Goal: Check status: Check status

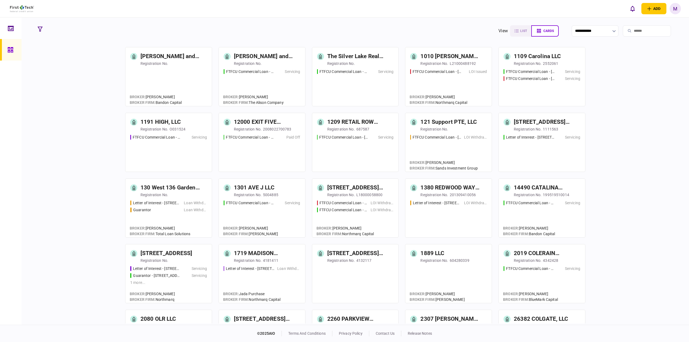
click at [633, 25] on input "search" at bounding box center [647, 30] width 48 height 11
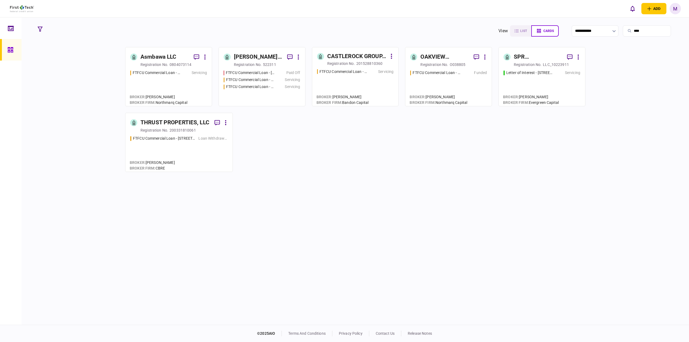
type input "****"
click at [267, 83] on div "FTFCU Commercial Loan - [STREET_ADDRESS][PERSON_NAME] Paid Off FTFCU Commercial…" at bounding box center [262, 85] width 77 height 31
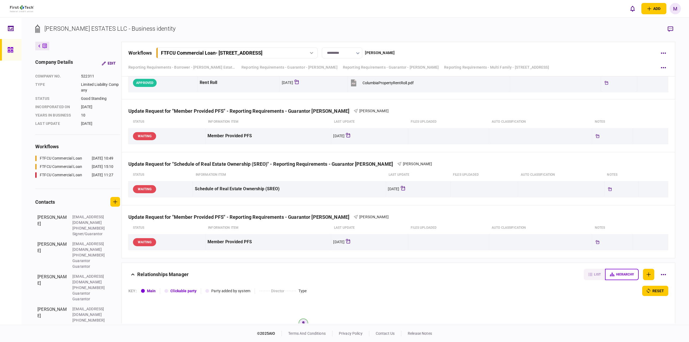
scroll to position [824, 0]
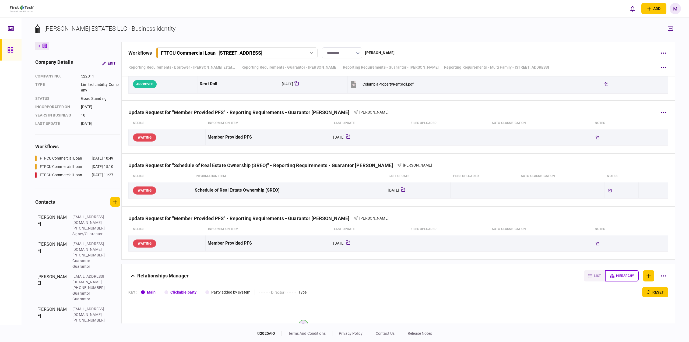
click at [236, 150] on div "Update Request for "Member Provided PFS" - Reporting Requirements - Guarantor […" at bounding box center [399, 127] width 554 height 53
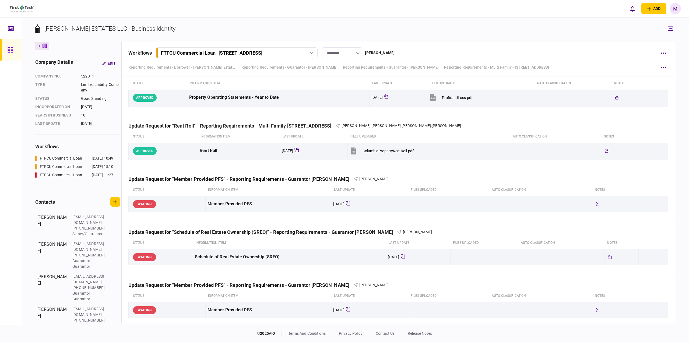
scroll to position [755, 0]
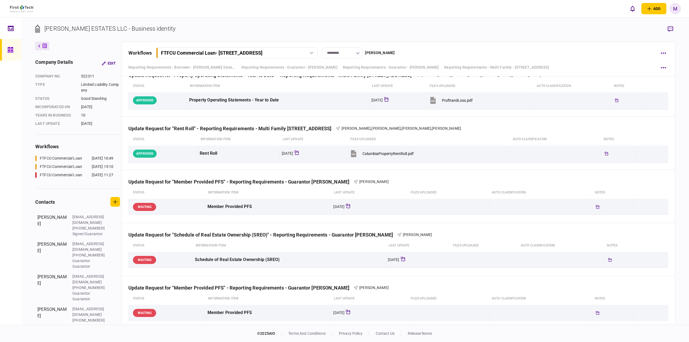
click at [310, 51] on div "FTFCU Commercial Loan - [STREET_ADDRESS]" at bounding box center [237, 53] width 158 height 6
click at [293, 75] on div "[DATE] 15:10" at bounding box center [304, 75] width 22 height 6
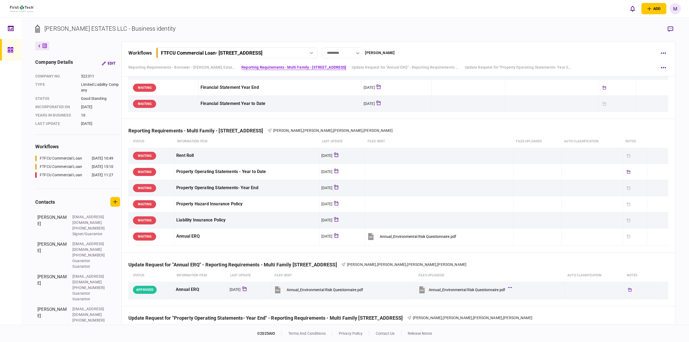
scroll to position [31, 0]
